Goal: Information Seeking & Learning: Find specific fact

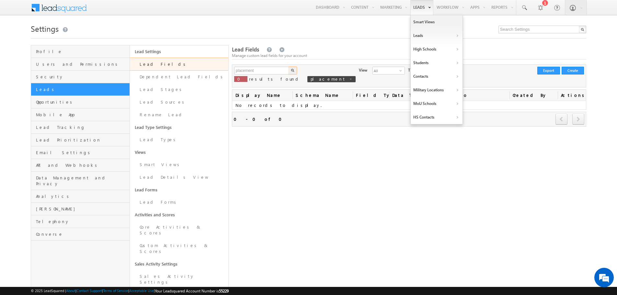
click at [416, 10] on link "Leads" at bounding box center [421, 7] width 23 height 15
click at [484, 65] on link "Manage Students" at bounding box center [492, 63] width 59 height 14
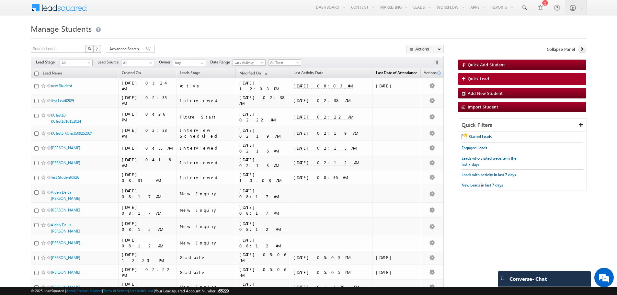
click at [386, 73] on span "Last Date of Attendance" at bounding box center [396, 72] width 41 height 5
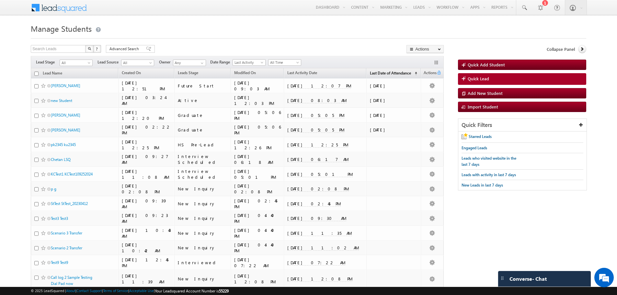
click at [386, 73] on span "Last Date of Attendance" at bounding box center [390, 73] width 41 height 5
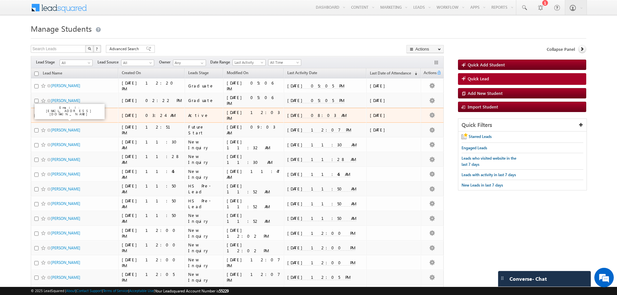
click at [62, 117] on link "new Student" at bounding box center [61, 115] width 21 height 5
click at [65, 118] on link "new Student" at bounding box center [61, 115] width 21 height 5
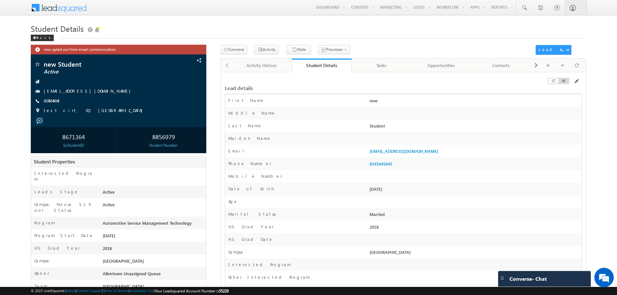
drag, startPoint x: 185, startPoint y: 137, endPoint x: 151, endPoint y: 137, distance: 33.4
click at [151, 137] on div "8856979" at bounding box center [163, 137] width 82 height 12
copy div "8856979"
click at [42, 39] on div "Back" at bounding box center [42, 38] width 23 height 6
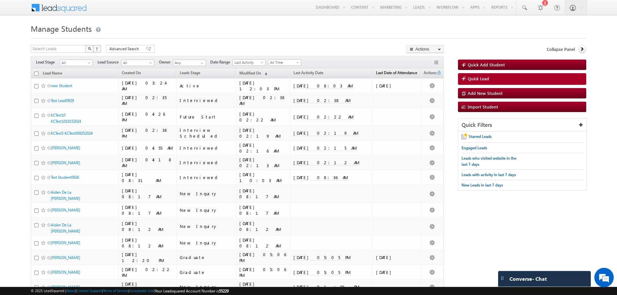
click at [376, 75] on span "Last Date of Attendance" at bounding box center [396, 72] width 41 height 5
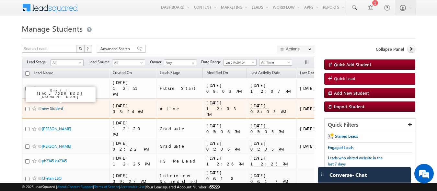
click at [58, 106] on link "new Student" at bounding box center [52, 108] width 21 height 5
